Goal: Task Accomplishment & Management: Use online tool/utility

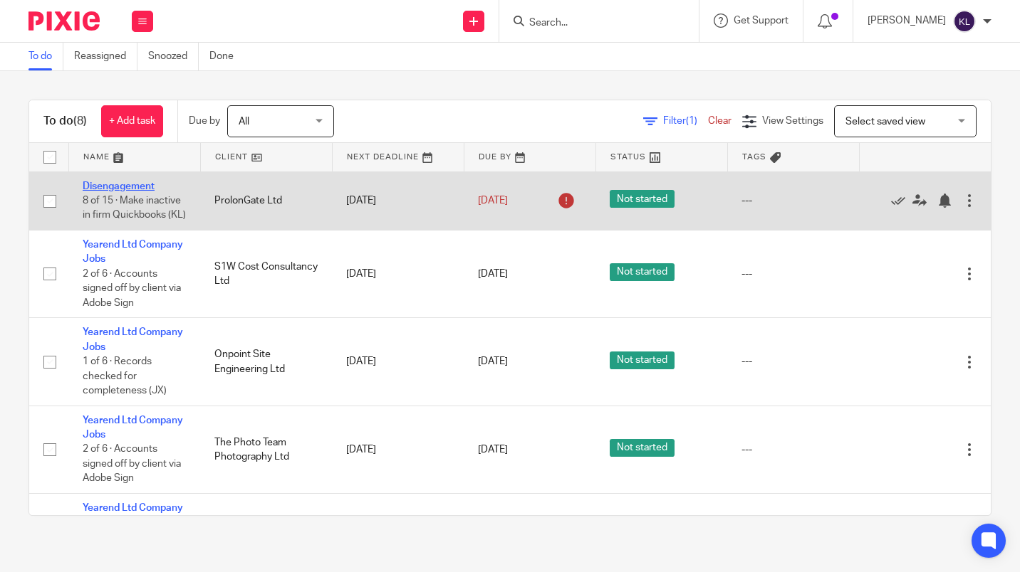
click at [140, 190] on link "Disengagement" at bounding box center [119, 187] width 72 height 10
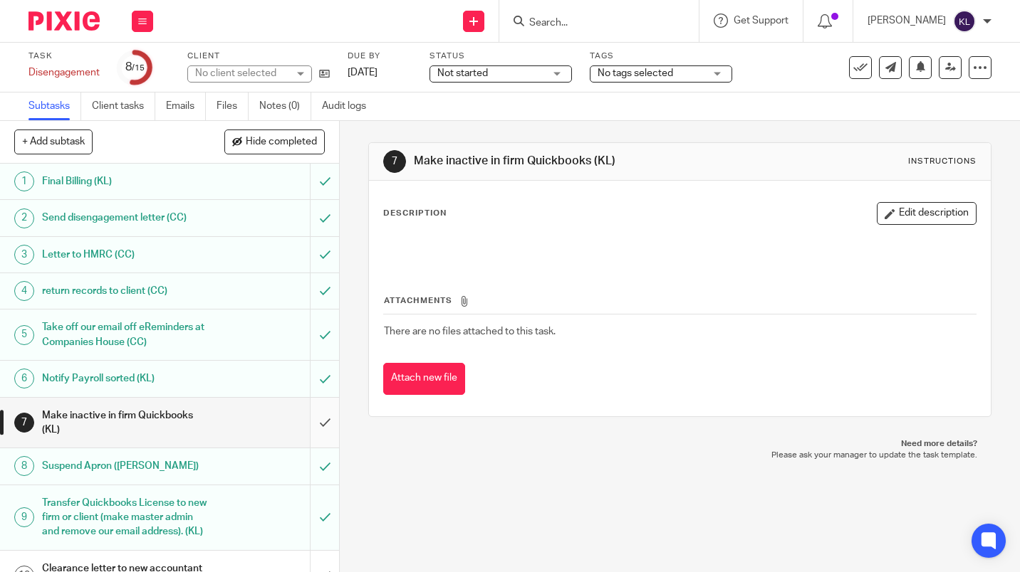
click at [312, 424] on input "submit" at bounding box center [169, 423] width 339 height 51
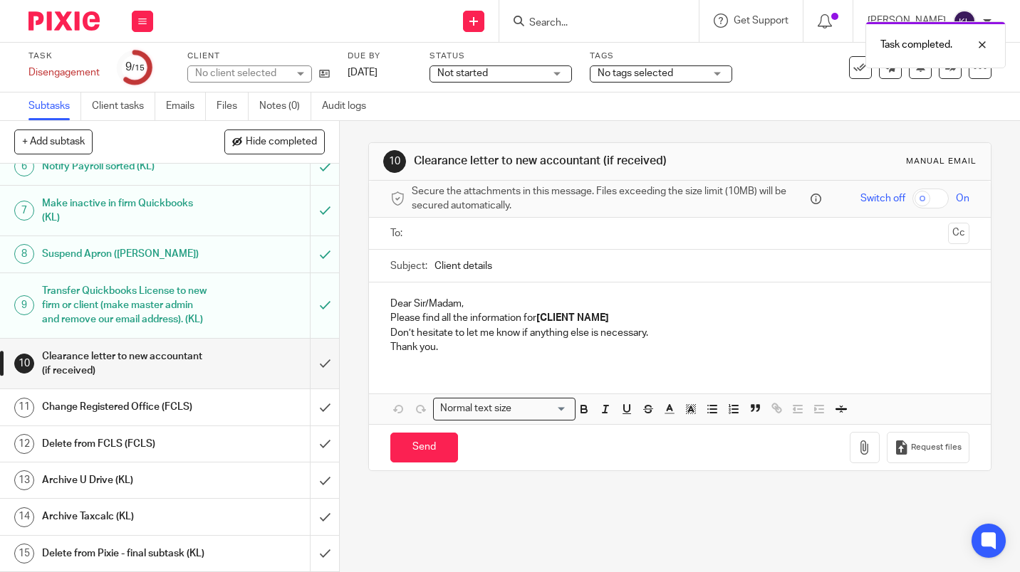
scroll to position [241, 0]
click at [322, 501] on input "submit" at bounding box center [169, 517] width 339 height 36
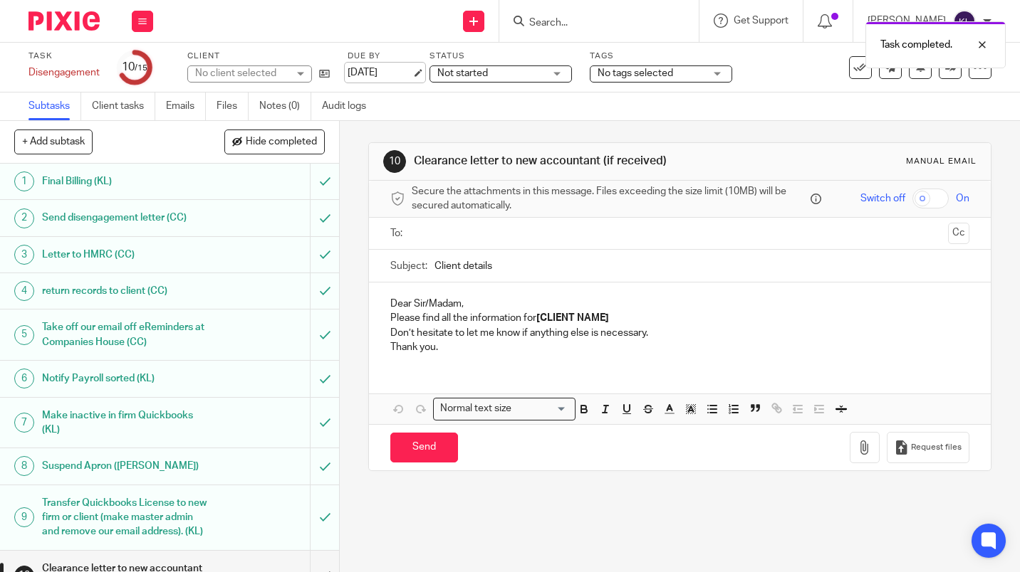
click at [370, 70] on link "22 Sep 2025" at bounding box center [379, 72] width 64 height 15
click at [983, 99] on div at bounding box center [971, 98] width 38 height 17
click at [984, 46] on div at bounding box center [971, 44] width 38 height 17
click at [915, 69] on icon at bounding box center [920, 66] width 11 height 11
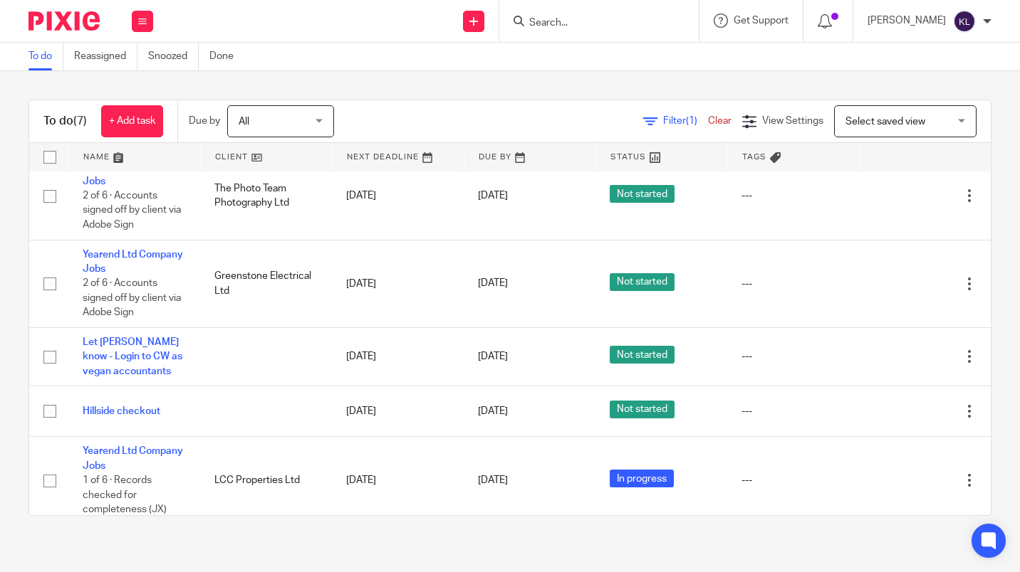
scroll to position [204, 0]
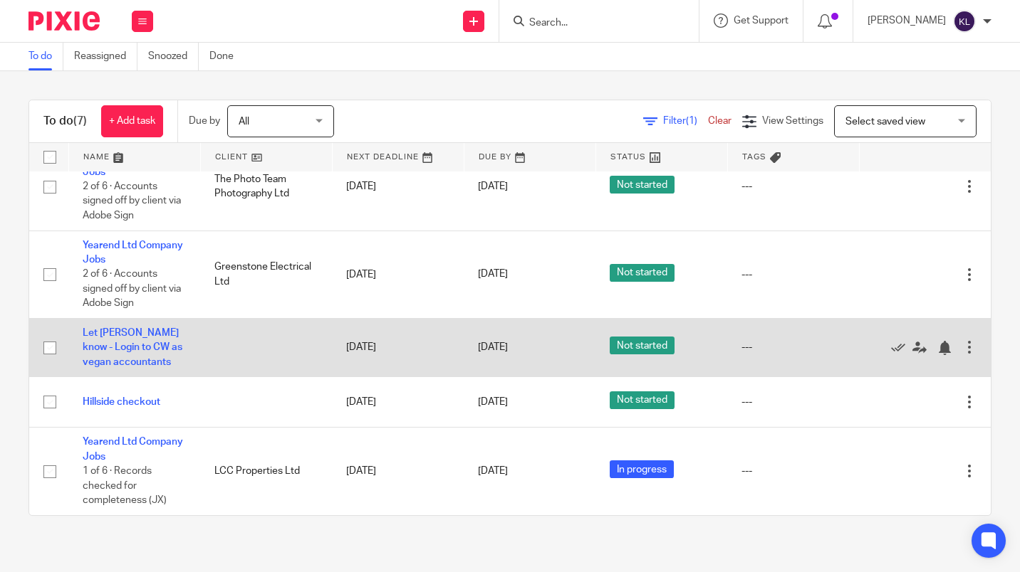
click at [859, 358] on td "Edit task Delete" at bounding box center [925, 347] width 132 height 58
click at [891, 355] on icon at bounding box center [898, 348] width 14 height 14
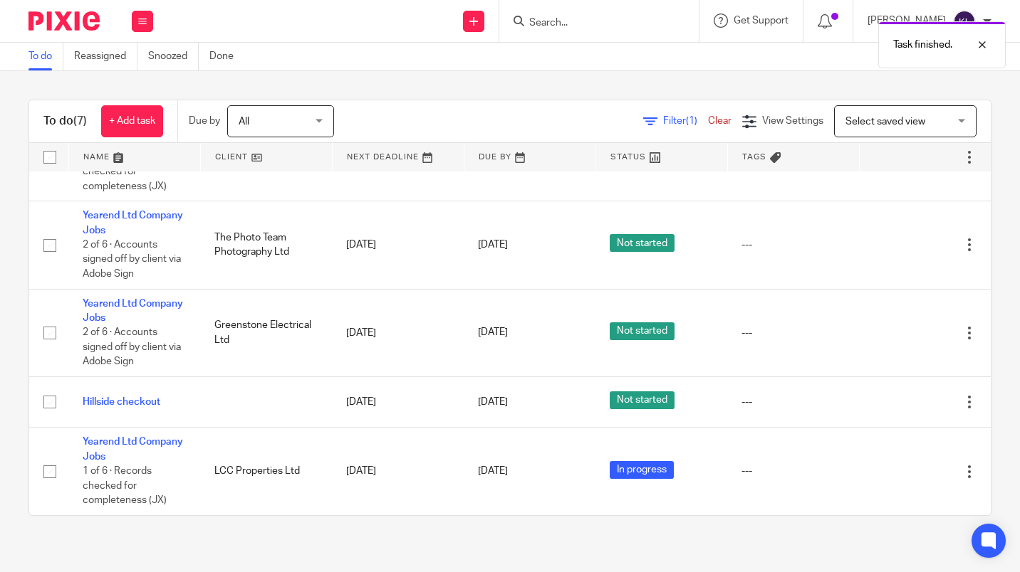
scroll to position [146, 0]
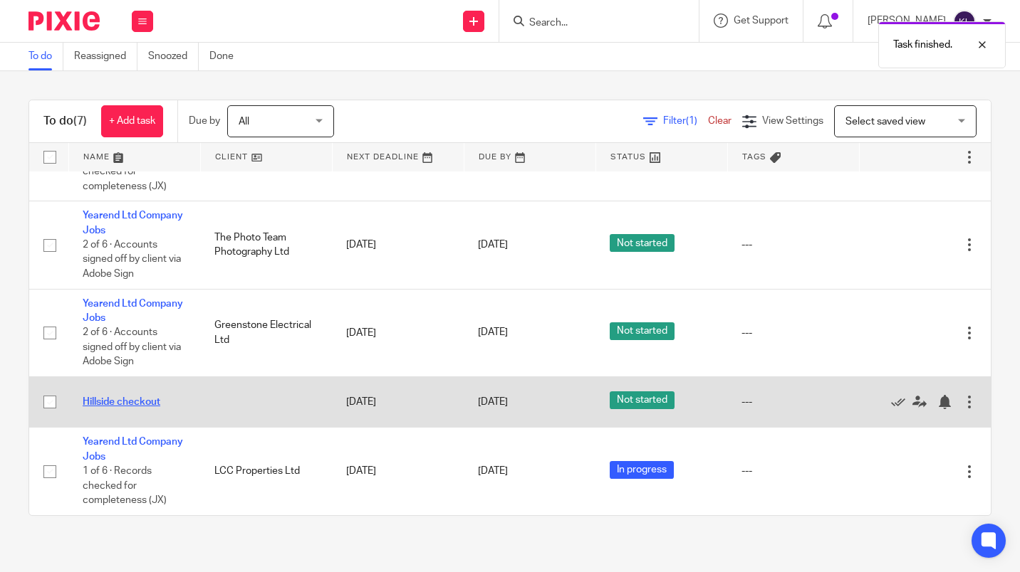
click at [142, 404] on link "Hillside checkout" at bounding box center [122, 402] width 78 height 10
click at [145, 403] on link "Hillside checkout" at bounding box center [122, 402] width 78 height 10
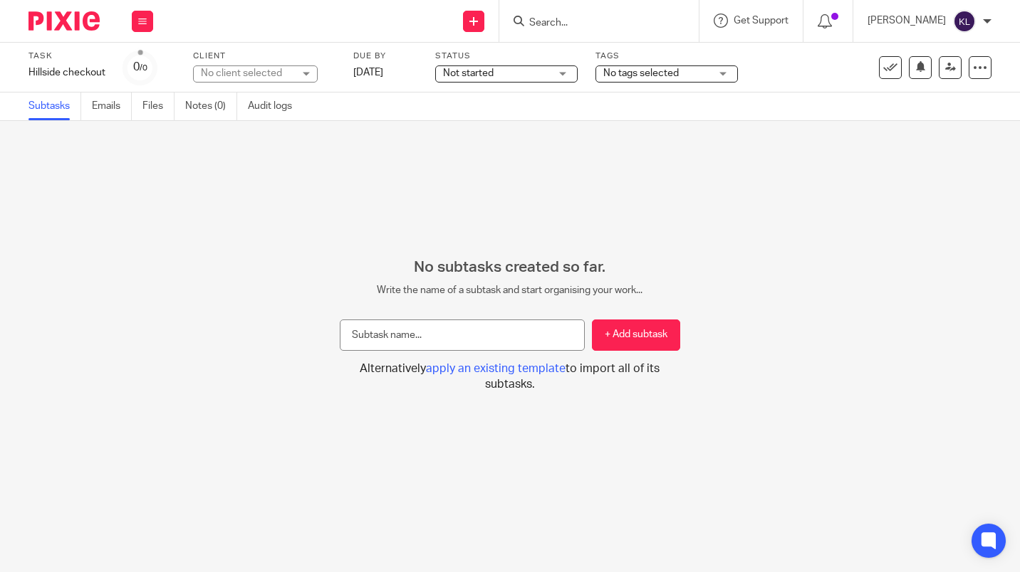
click at [467, 338] on input "text" at bounding box center [462, 336] width 245 height 32
type input "sent comments"
click at [629, 345] on button "+ Add subtask" at bounding box center [636, 336] width 88 height 32
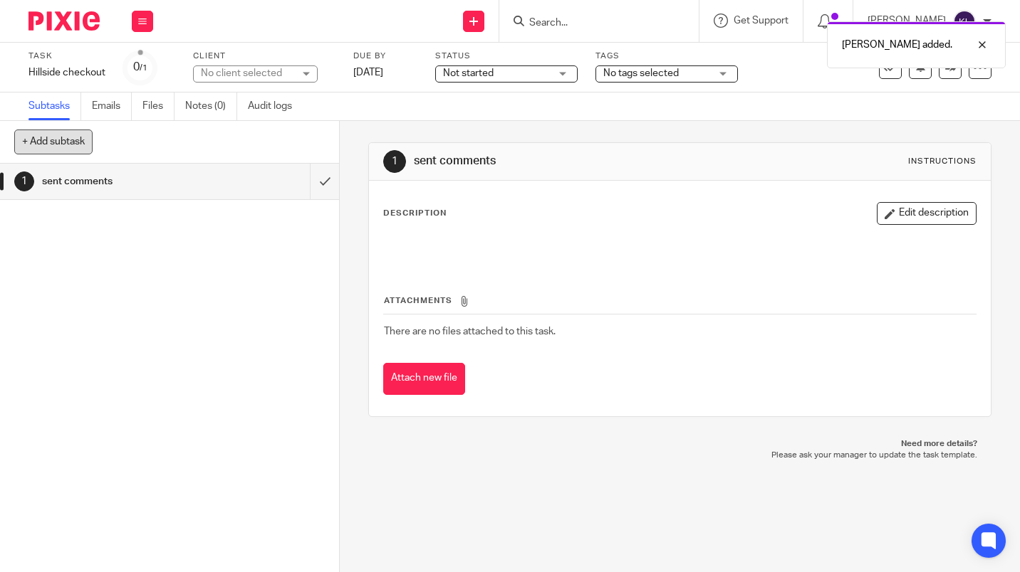
click at [78, 150] on button "+ Add subtask" at bounding box center [53, 142] width 78 height 24
type input "agree way forward"
click at [311, 145] on p "+ Add" at bounding box center [303, 142] width 41 height 24
click at [384, 75] on link "[DATE]" at bounding box center [385, 72] width 64 height 15
